Goal: Task Accomplishment & Management: Complete application form

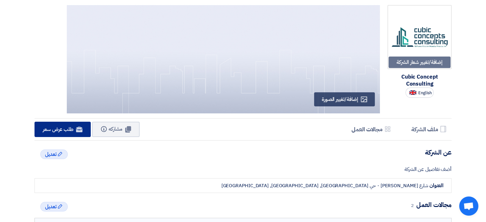
click at [58, 131] on span "طلب عرض سعر" at bounding box center [58, 129] width 31 height 8
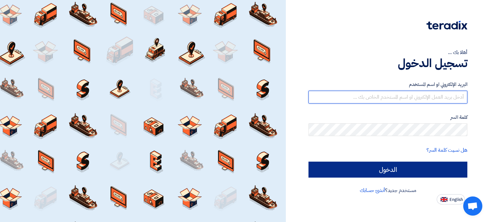
type input "b.eldhaybi@cubic-co.com"
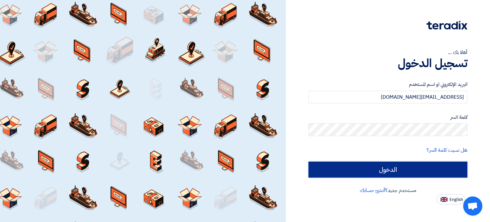
click at [392, 169] on input "الدخول" at bounding box center [388, 170] width 159 height 16
type input "Sign in"
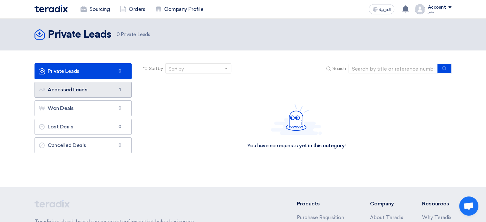
click at [74, 91] on link "Accessed Leads Accessed Leads 1" at bounding box center [82, 90] width 97 height 16
